Goal: Task Accomplishment & Management: Use online tool/utility

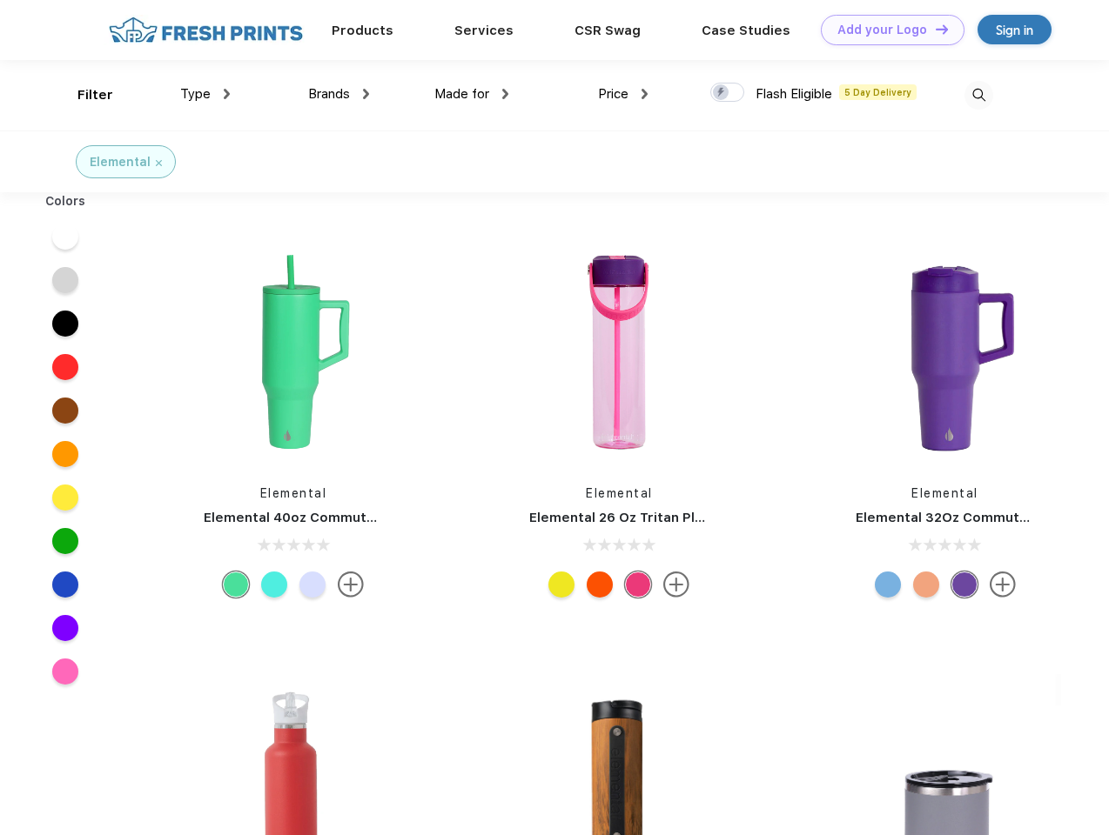
click at [886, 30] on link "Add your Logo Design Tool" at bounding box center [893, 30] width 144 height 30
click at [0, 0] on div "Design Tool" at bounding box center [0, 0] width 0 height 0
click at [934, 29] on link "Add your Logo Design Tool" at bounding box center [893, 30] width 144 height 30
click at [84, 95] on div "Filter" at bounding box center [95, 95] width 36 height 20
click at [205, 94] on span "Type" at bounding box center [195, 94] width 30 height 16
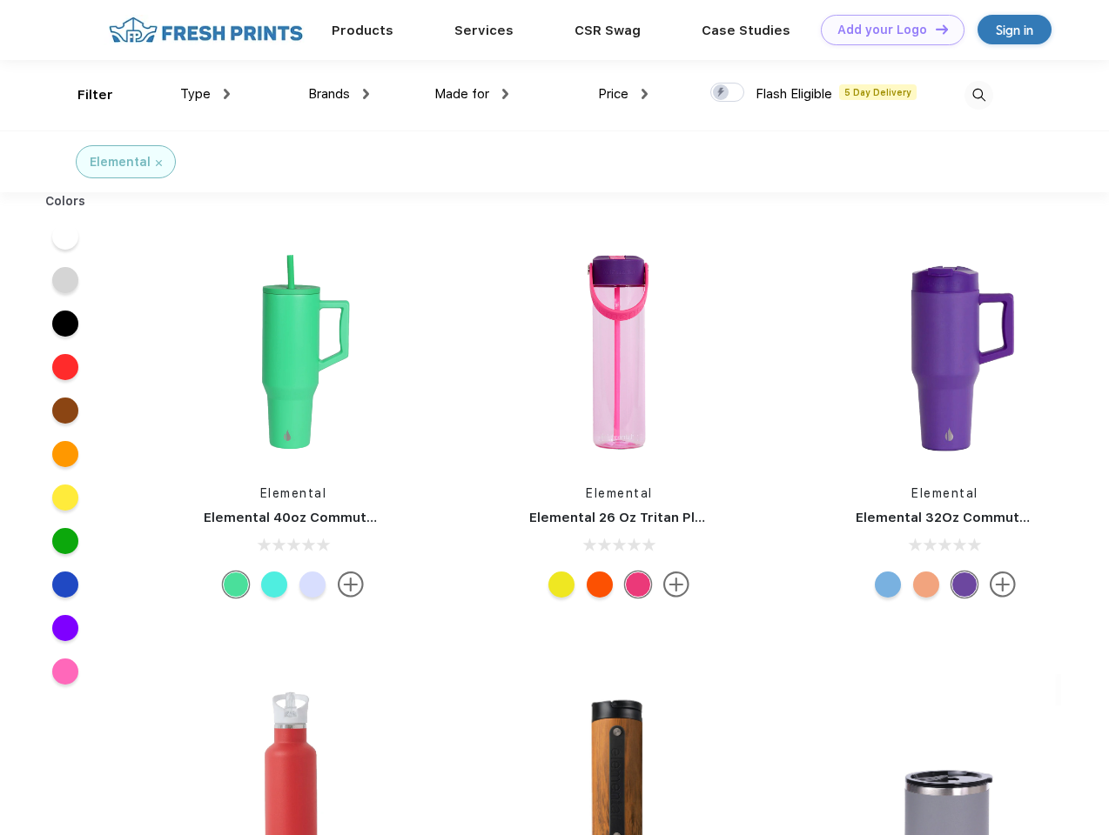
click at [339, 94] on span "Brands" at bounding box center [329, 94] width 42 height 16
click at [472, 94] on span "Made for" at bounding box center [461, 94] width 55 height 16
click at [623, 94] on span "Price" at bounding box center [613, 94] width 30 height 16
click at [728, 93] on div at bounding box center [727, 92] width 34 height 19
click at [721, 93] on input "checkbox" at bounding box center [715, 87] width 11 height 11
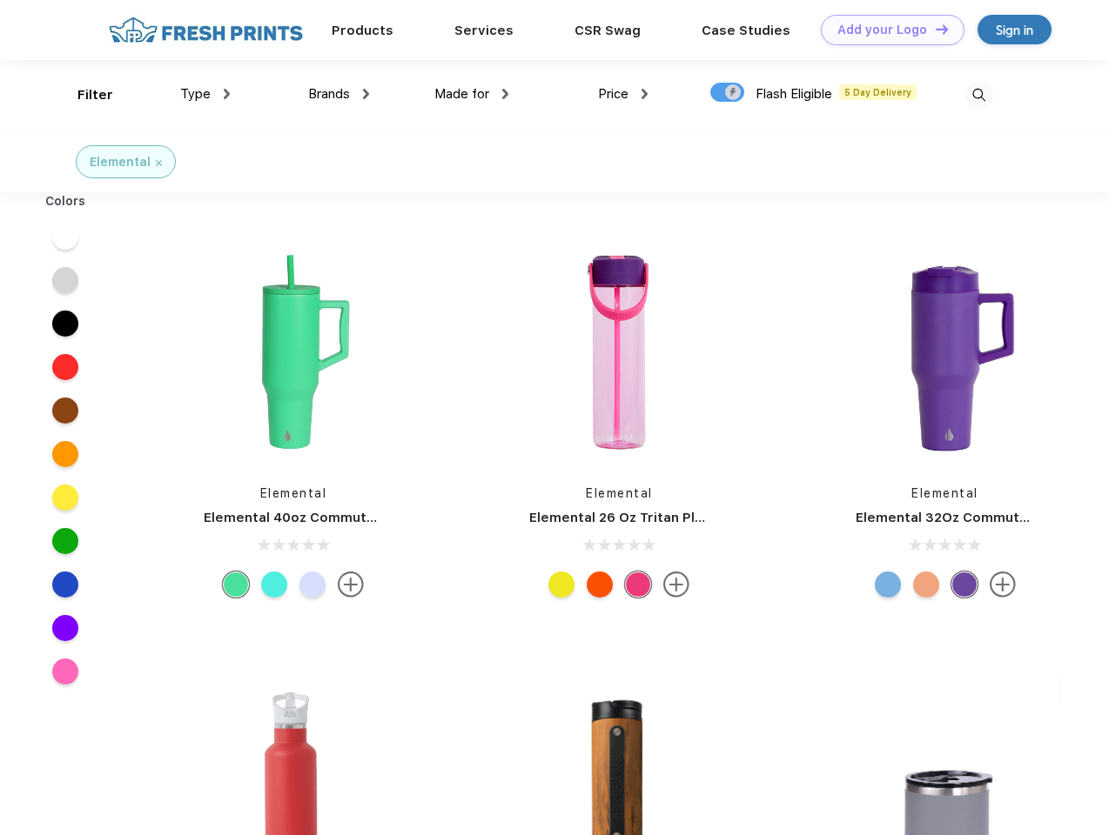
click at [978, 95] on img at bounding box center [978, 95] width 29 height 29
